Goal: Information Seeking & Learning: Learn about a topic

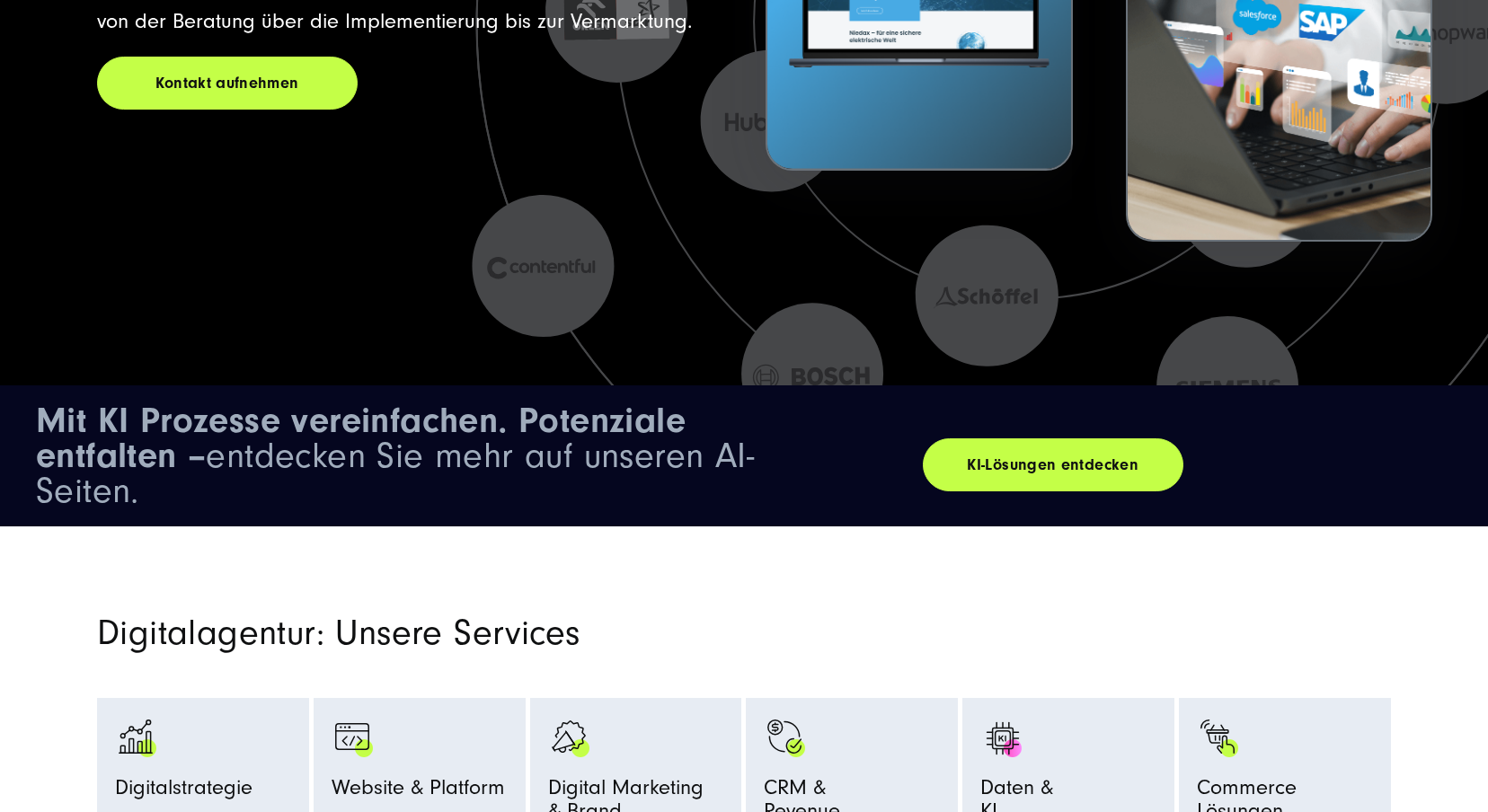
scroll to position [655, 0]
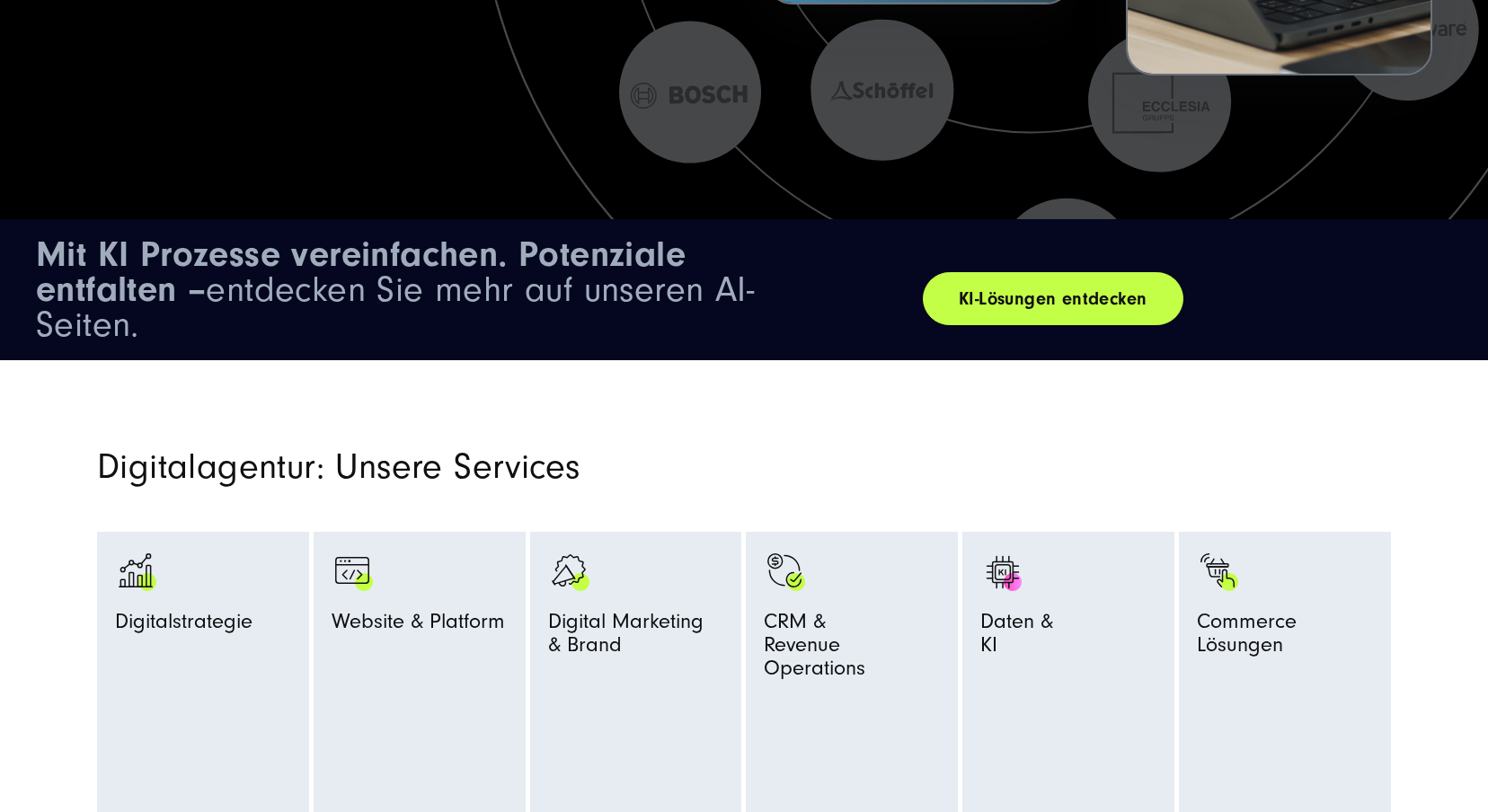
click at [1038, 298] on link "KI-Lösungen entdecken" at bounding box center [1054, 299] width 261 height 53
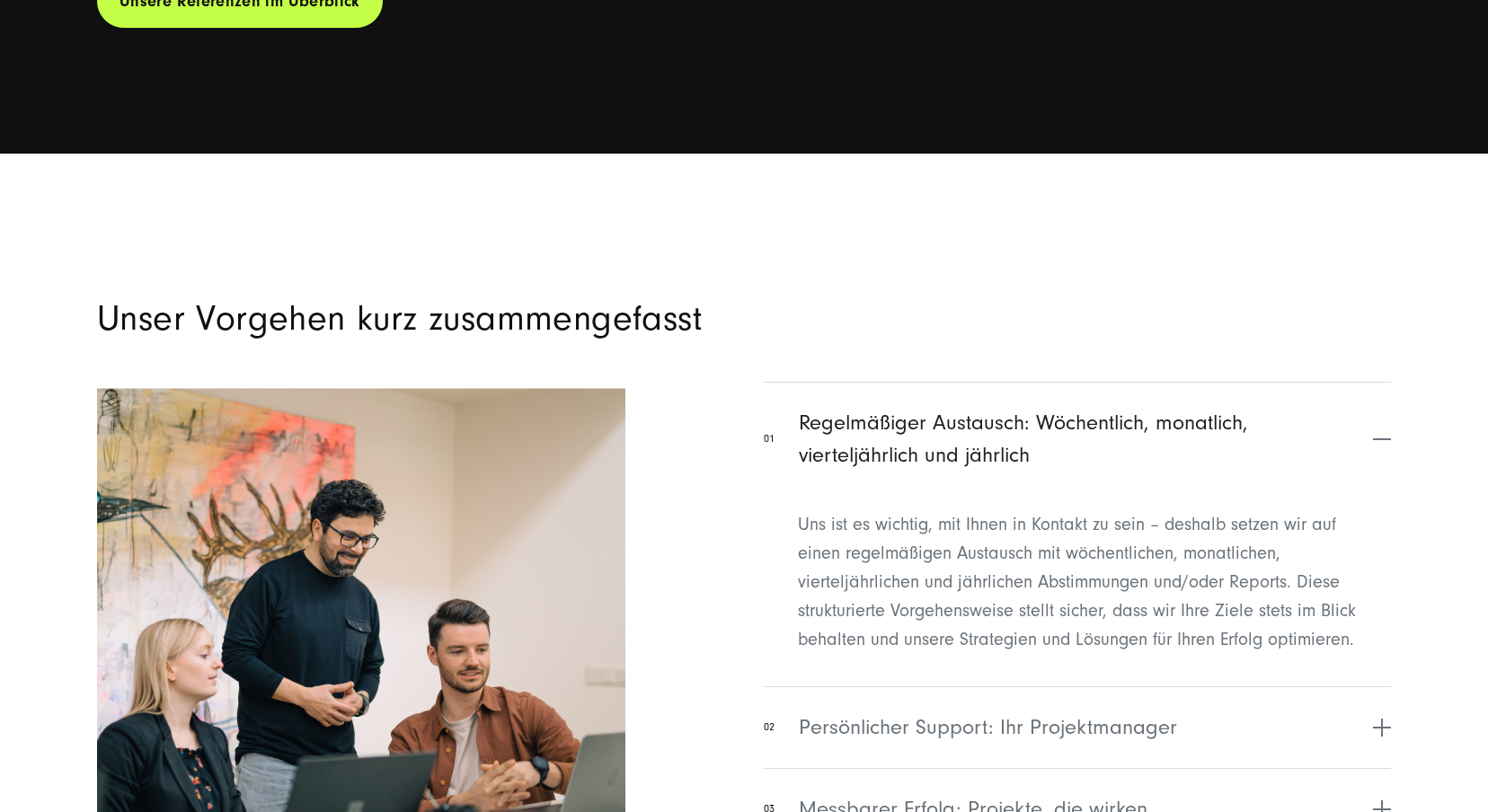
scroll to position [7561, 0]
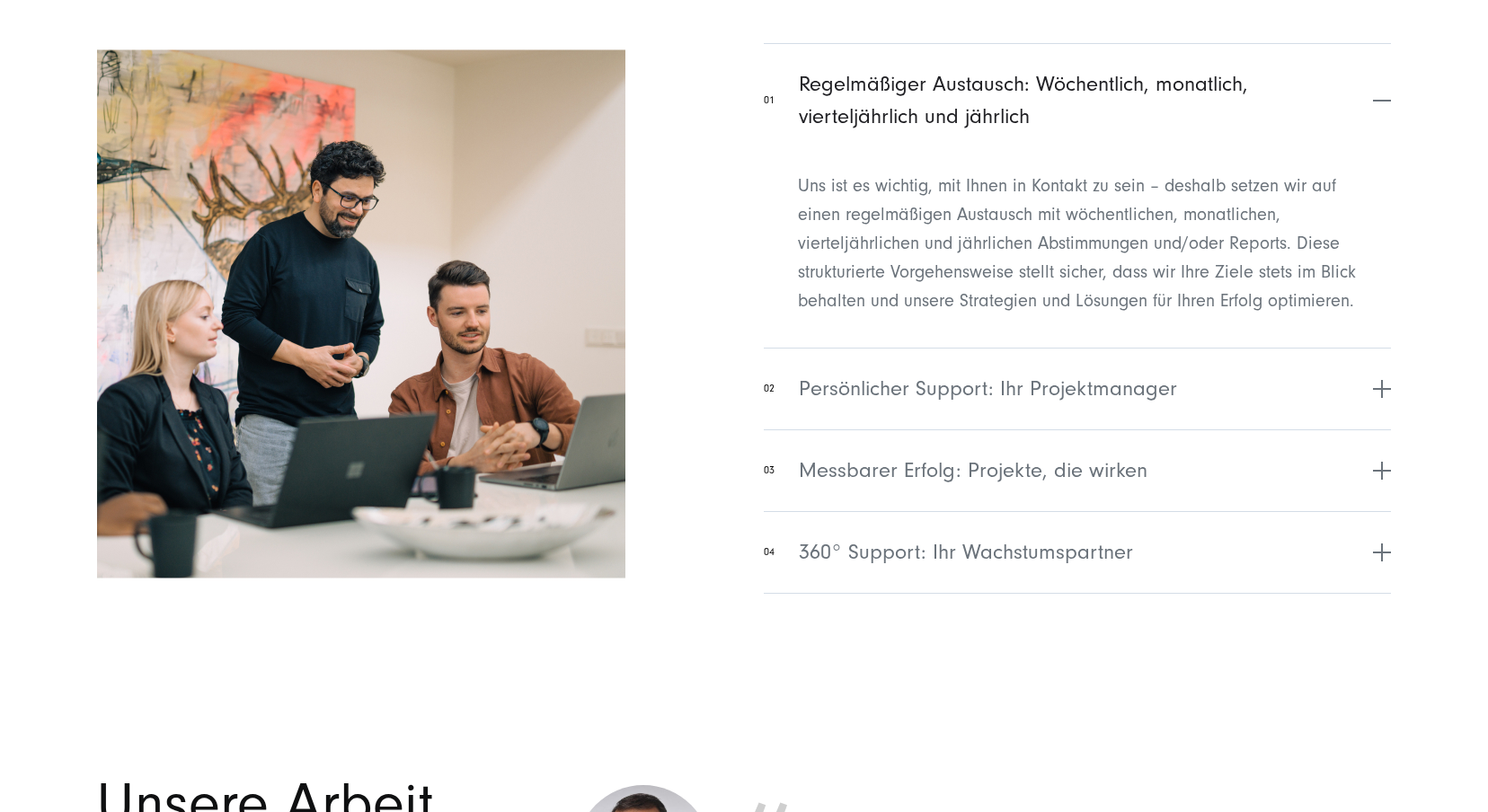
click at [1093, 335] on ul "01 Regelmäßiger Austausch: Wöchentlich, monatlich, vierteljährlich und jährlich…" at bounding box center [1077, 318] width 627 height 551
click at [1087, 390] on span "Persönlicher Support: Ihr Projektmanager" at bounding box center [987, 388] width 378 height 32
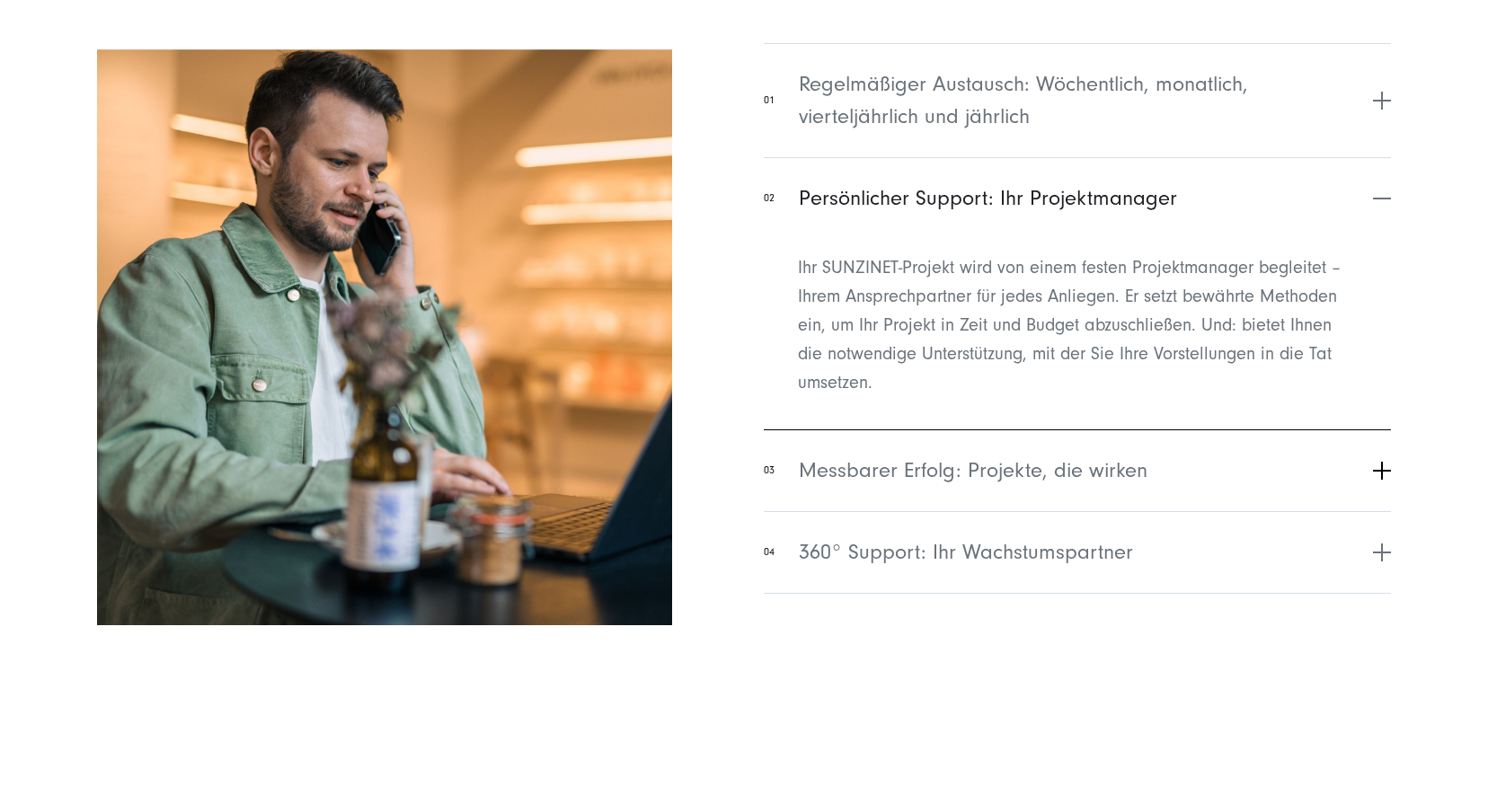
click at [1015, 457] on span "Messbarer Erfolg: Projekte, die wirken" at bounding box center [973, 470] width 349 height 32
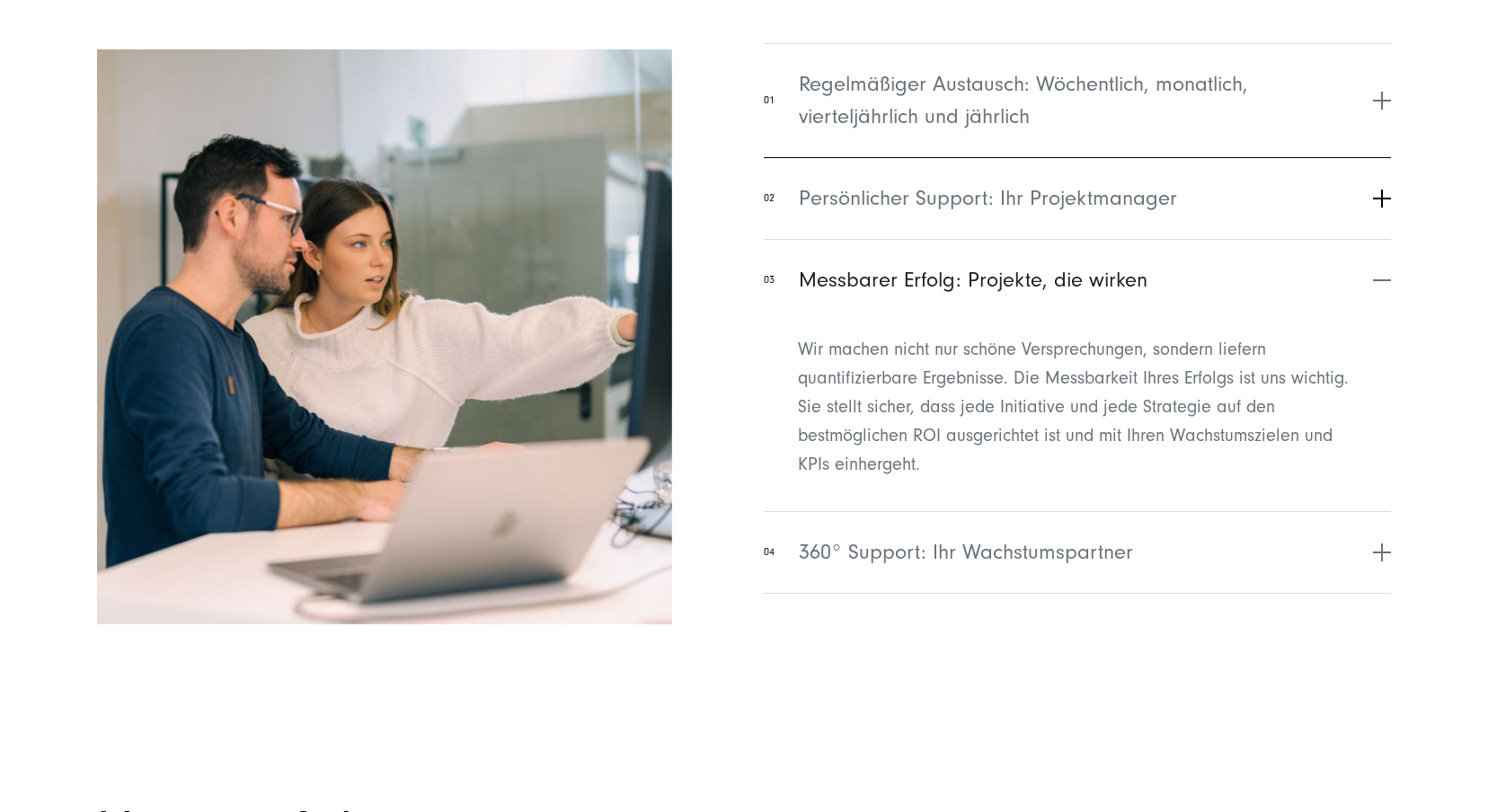
click at [994, 222] on button "02 Persönlicher Support: Ihr Projektmanager" at bounding box center [1077, 198] width 627 height 82
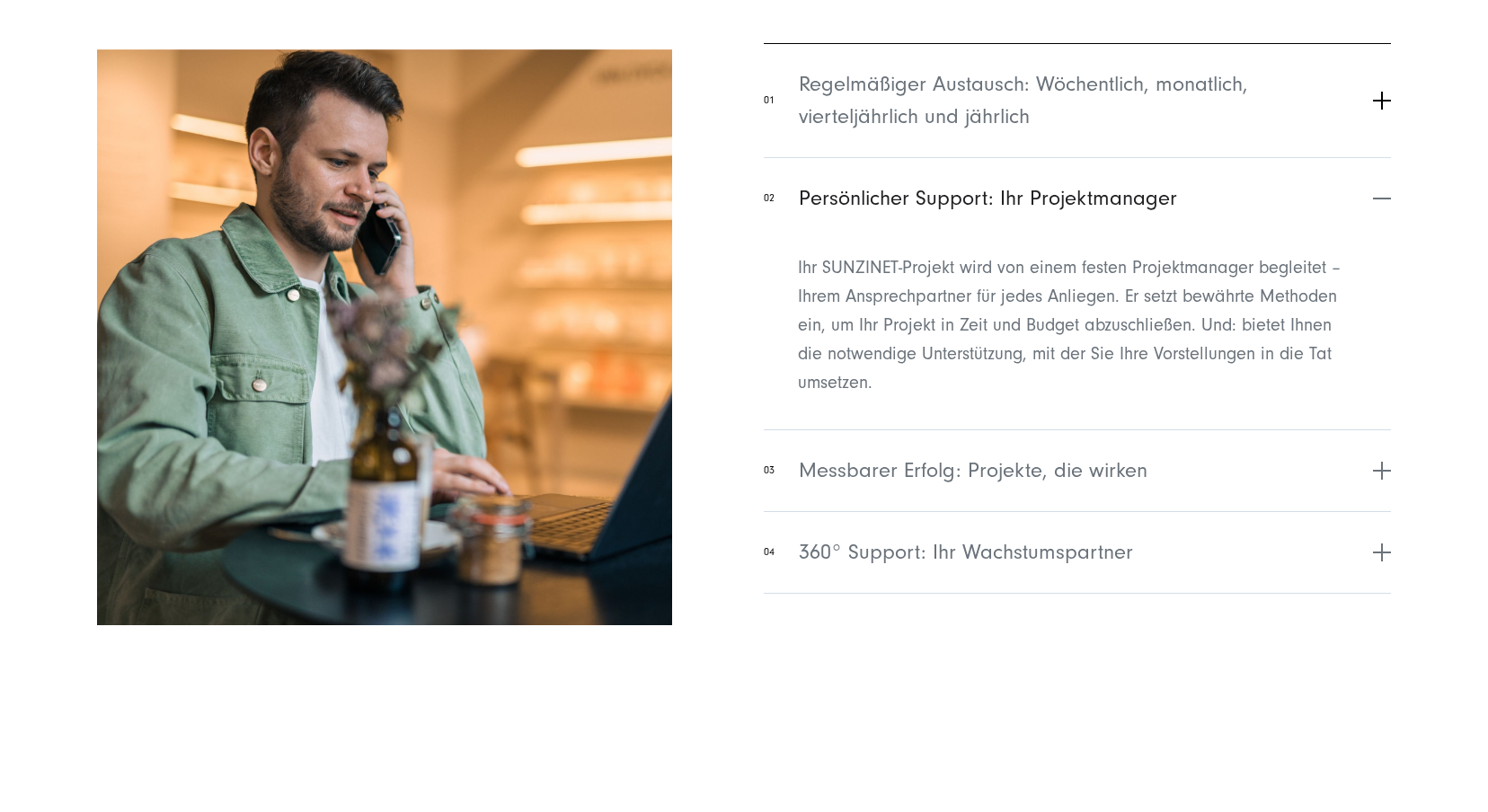
click at [965, 108] on span "Regelmäßiger Austausch: Wöchentlich, monatlich, vierteljährlich und jährlich" at bounding box center [1083, 100] width 570 height 64
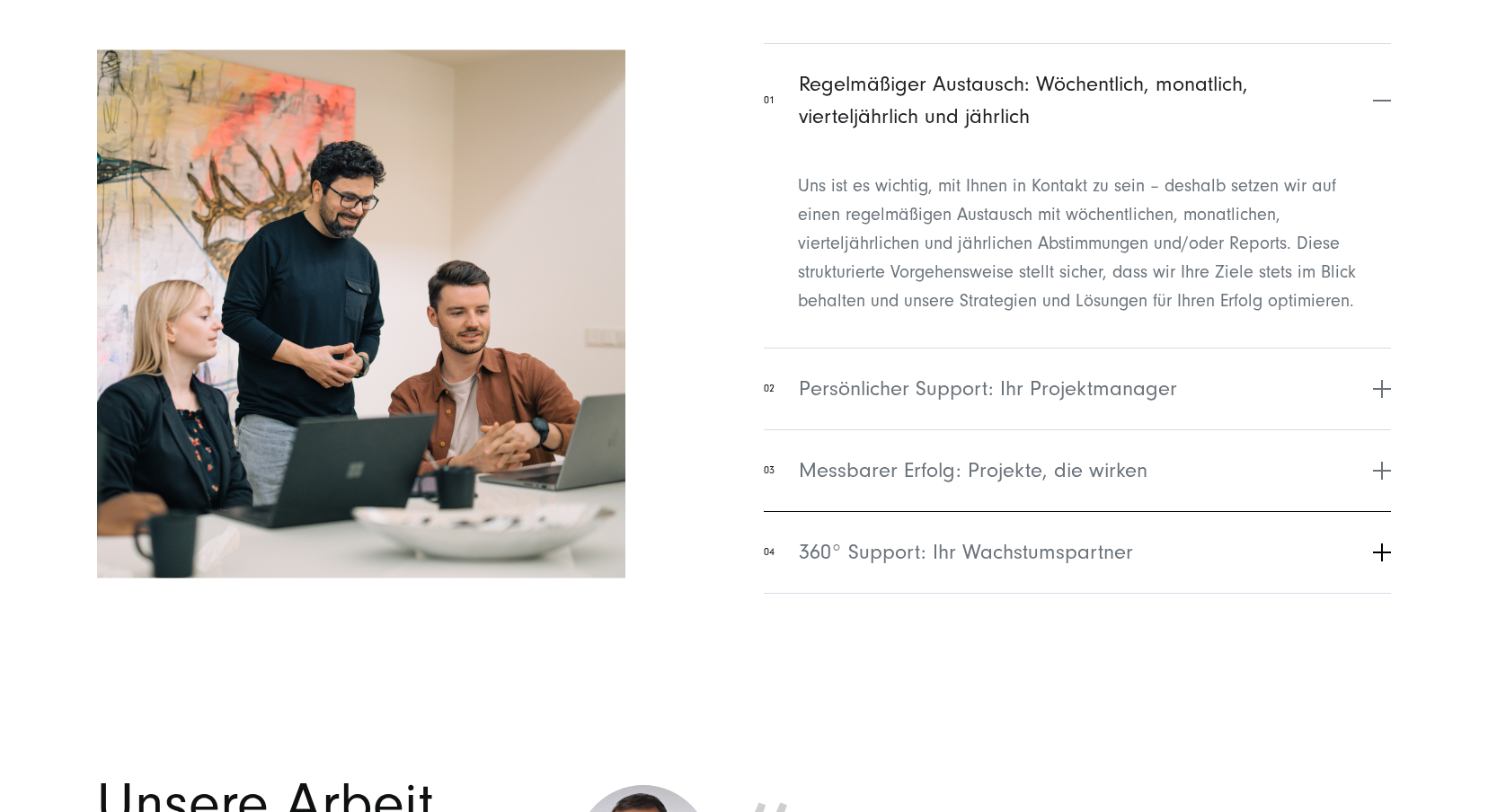
click at [955, 516] on button "04 360° Support: Ihr Wachstumspartner" at bounding box center [1077, 552] width 627 height 82
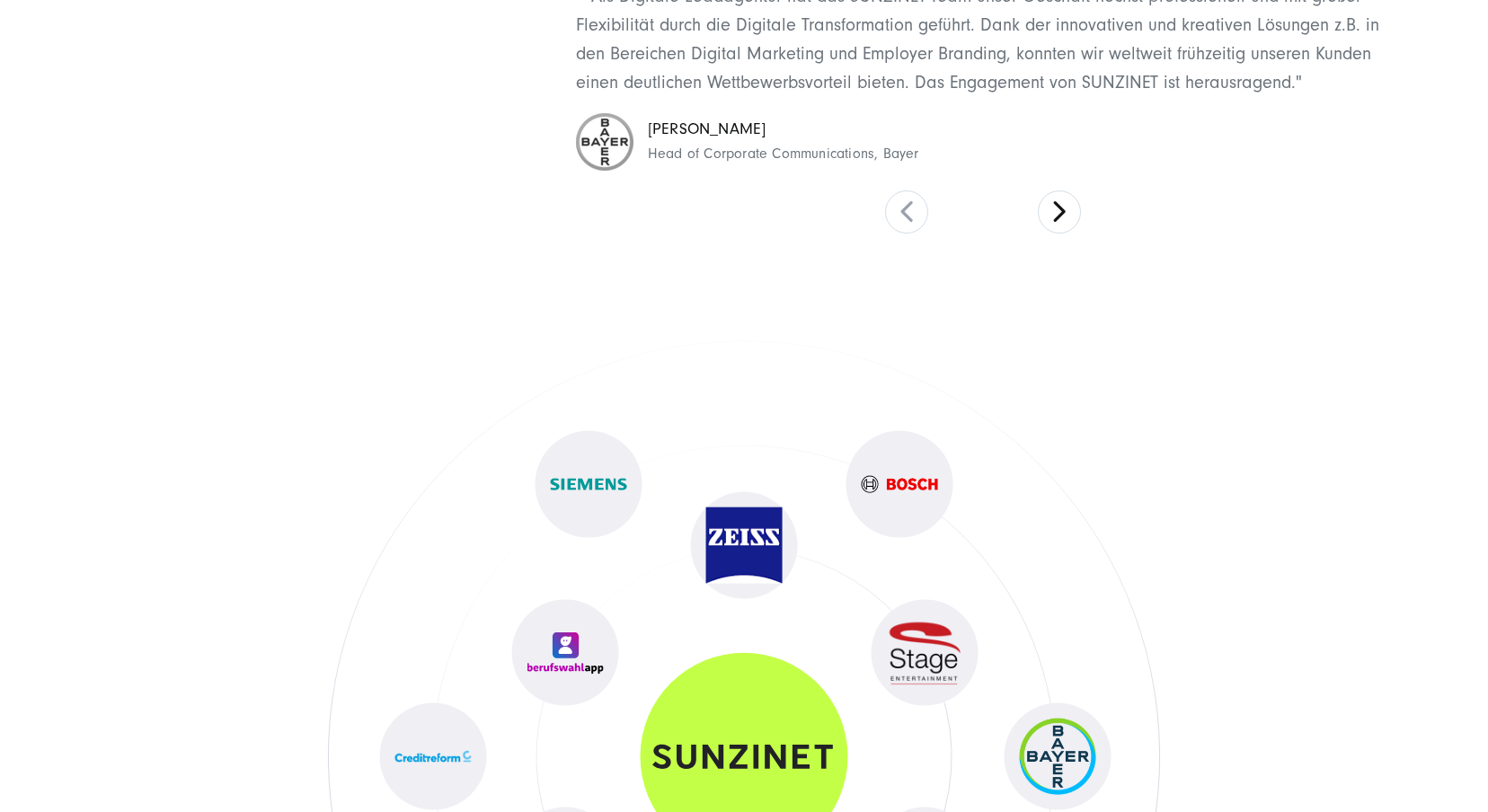
scroll to position [8682, 0]
